Goal: Check status: Check status

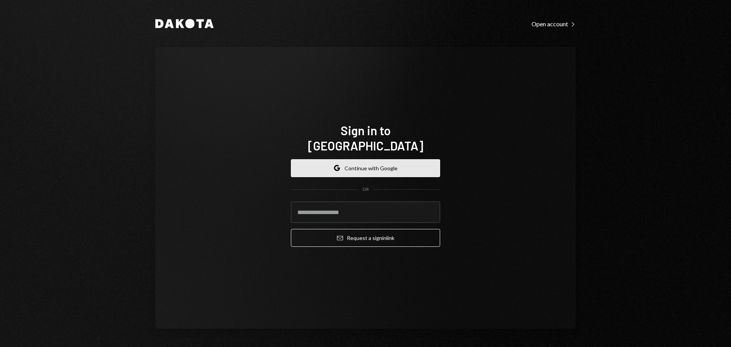
click at [367, 163] on button "Google Continue with Google" at bounding box center [365, 168] width 149 height 18
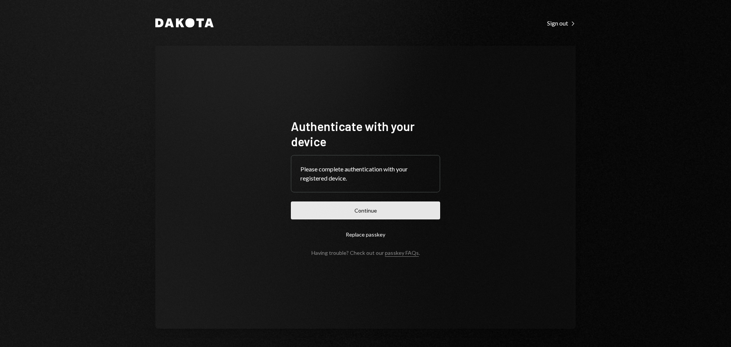
click at [406, 212] on button "Continue" at bounding box center [365, 210] width 149 height 18
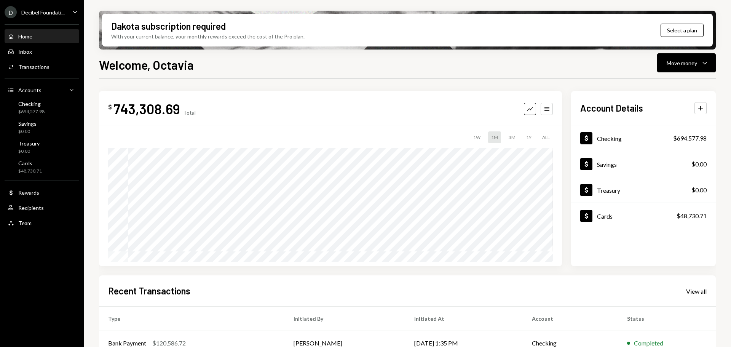
click at [52, 6] on div "D Decibel Foundati..." at bounding box center [35, 12] width 60 height 12
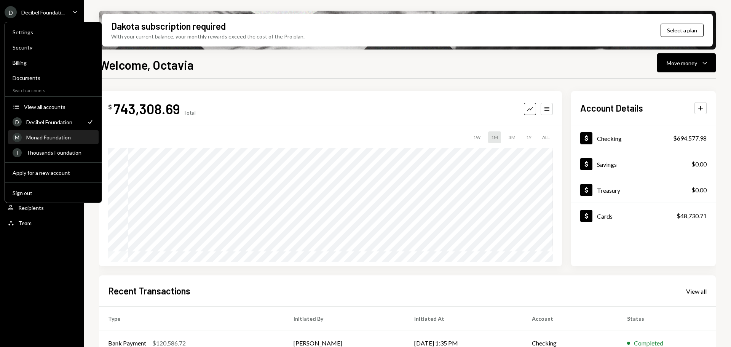
click at [40, 137] on div "Monad Foundation" at bounding box center [60, 137] width 68 height 6
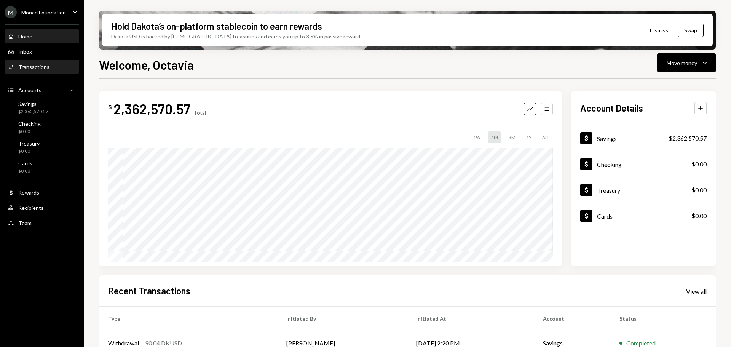
click at [48, 67] on div "Transactions" at bounding box center [33, 67] width 31 height 6
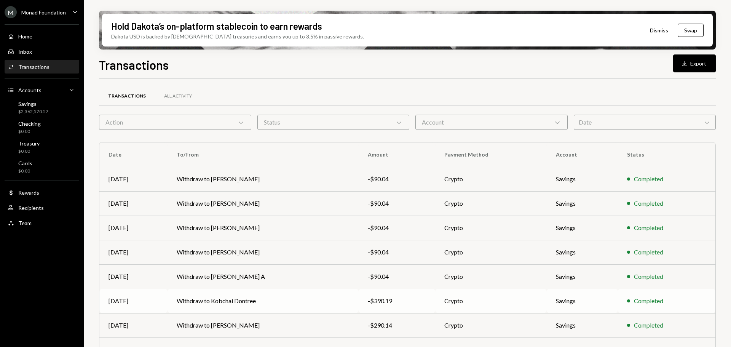
scroll to position [87, 0]
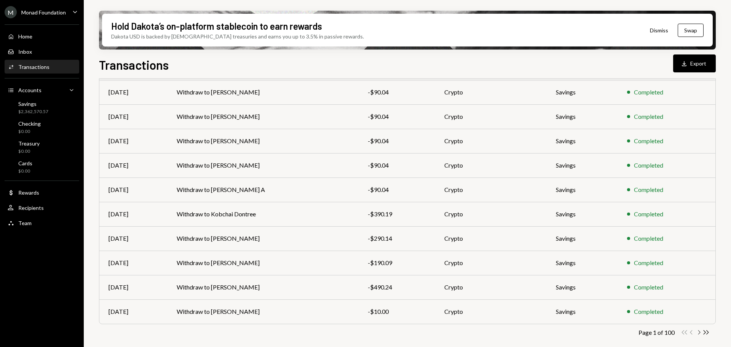
click at [697, 333] on icon "Chevron Right" at bounding box center [698, 331] width 7 height 7
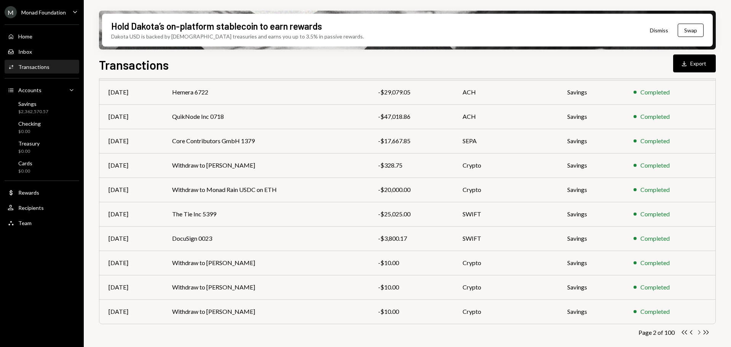
click at [698, 331] on icon "Chevron Right" at bounding box center [698, 331] width 7 height 7
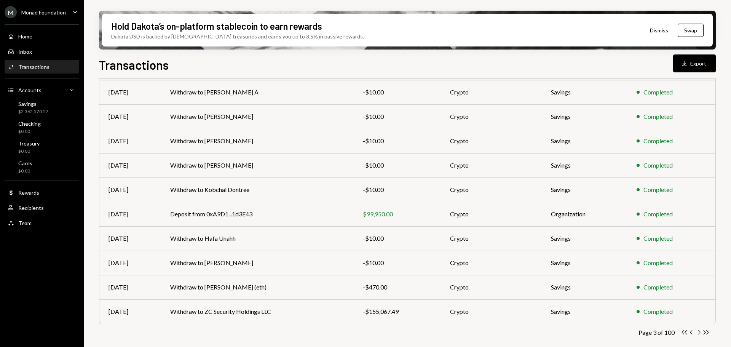
click at [701, 331] on icon "Chevron Right" at bounding box center [698, 331] width 7 height 7
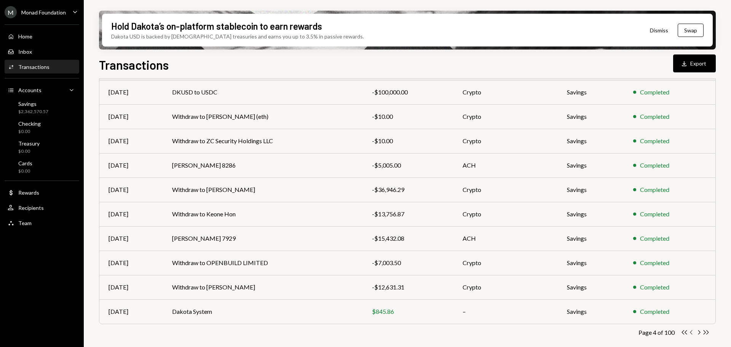
click at [692, 333] on icon "Chevron Left" at bounding box center [691, 331] width 7 height 7
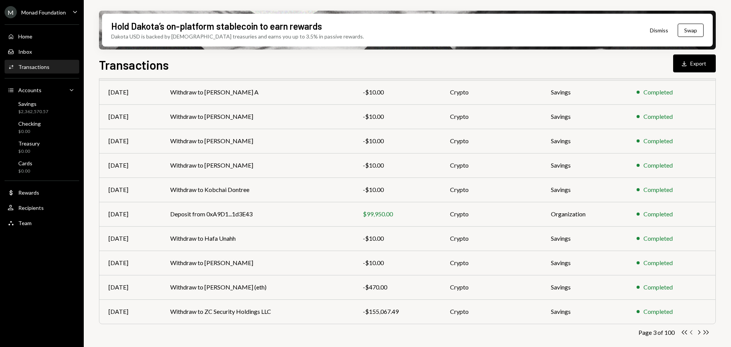
click at [693, 333] on icon "Chevron Left" at bounding box center [691, 331] width 7 height 7
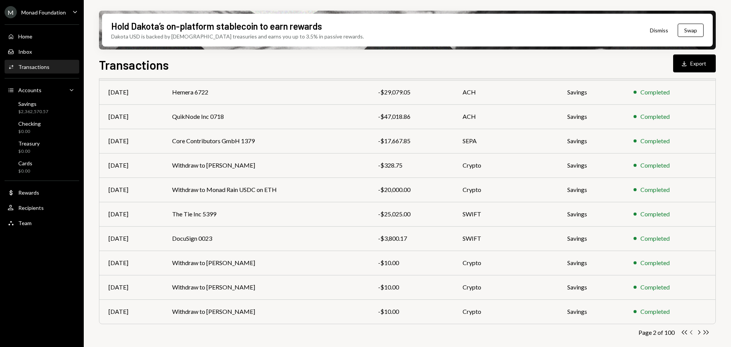
click at [693, 333] on icon "Chevron Left" at bounding box center [691, 331] width 7 height 7
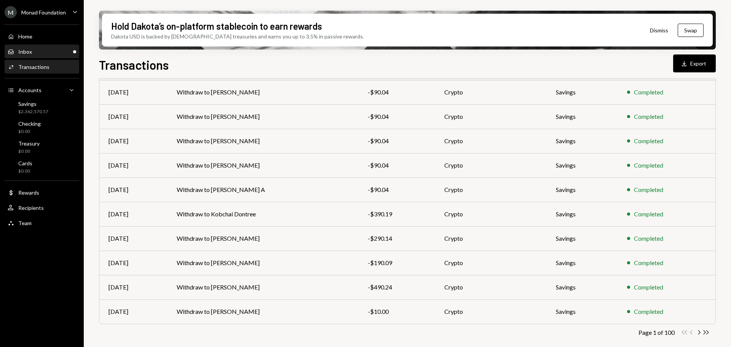
click at [53, 49] on div "Inbox Inbox" at bounding box center [42, 51] width 69 height 7
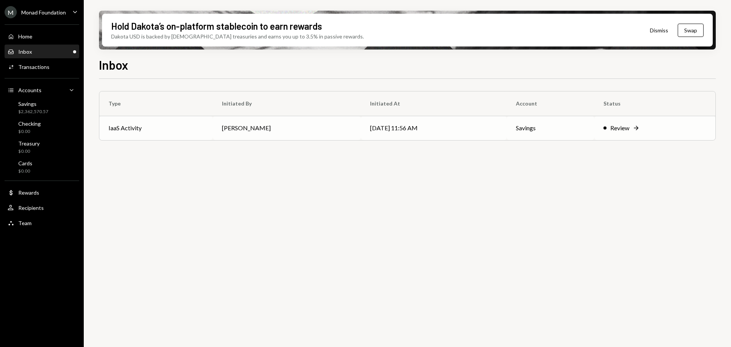
click at [212, 129] on td "IaaS Activity" at bounding box center [155, 128] width 113 height 24
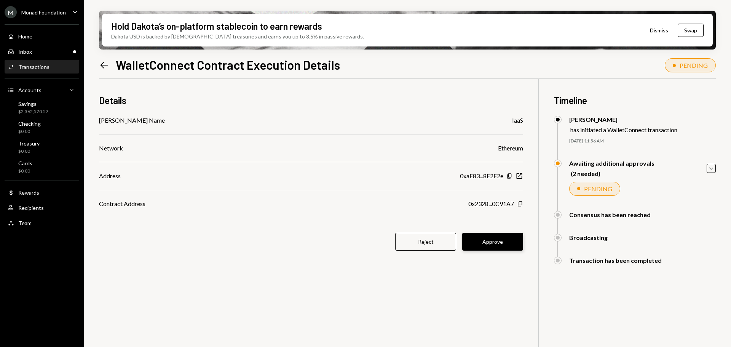
click at [492, 245] on button "Approve" at bounding box center [492, 242] width 61 height 18
